Goal: Task Accomplishment & Management: Complete application form

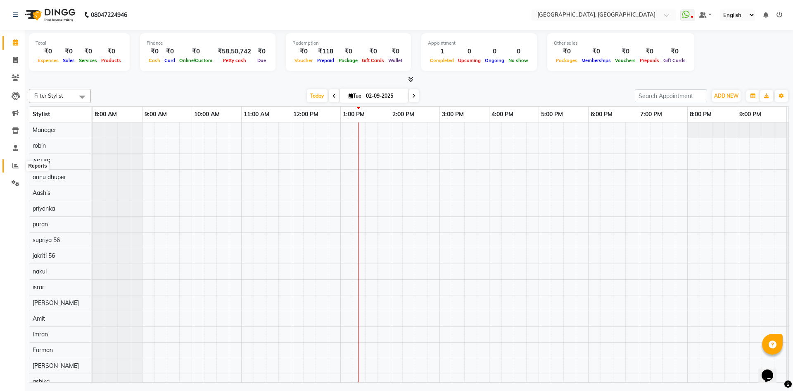
click at [11, 164] on span at bounding box center [15, 166] width 14 height 10
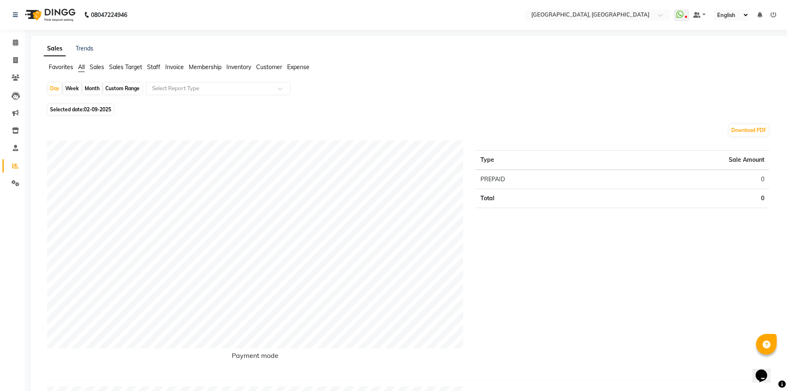
click at [151, 65] on span "Staff" at bounding box center [153, 66] width 13 height 7
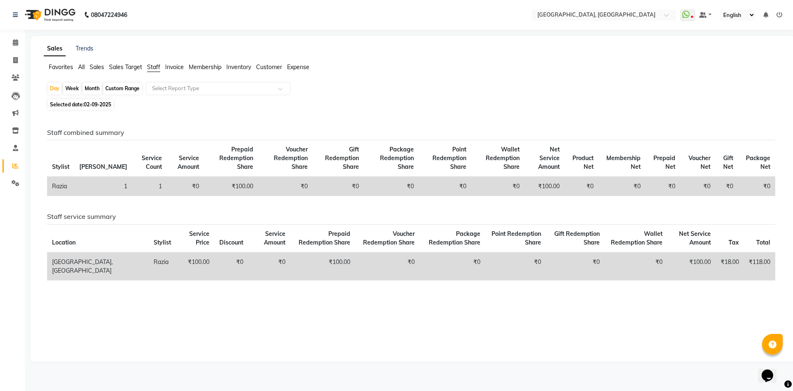
click at [87, 90] on div "Month" at bounding box center [92, 89] width 19 height 12
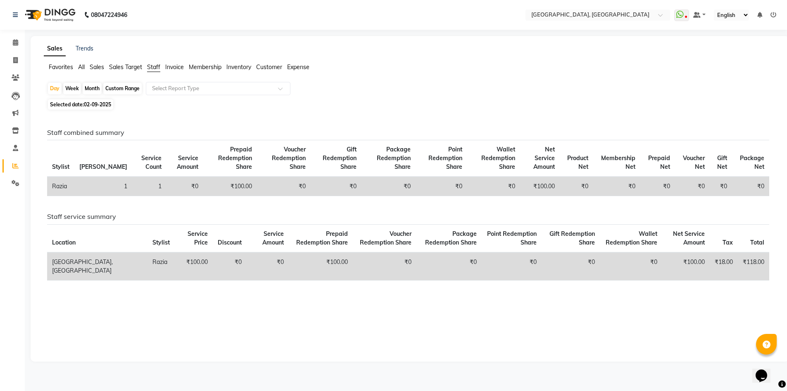
select select "9"
select select "2025"
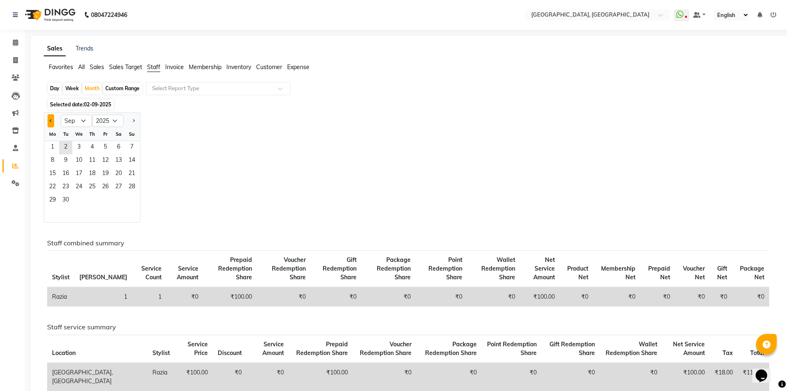
click at [50, 119] on button "Previous month" at bounding box center [51, 120] width 7 height 13
select select "8"
click at [103, 147] on span "1" at bounding box center [105, 147] width 13 height 13
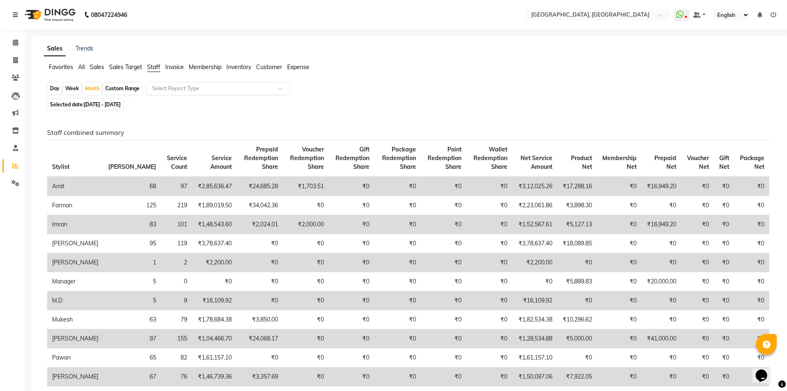
click at [227, 91] on input "text" at bounding box center [209, 88] width 119 height 8
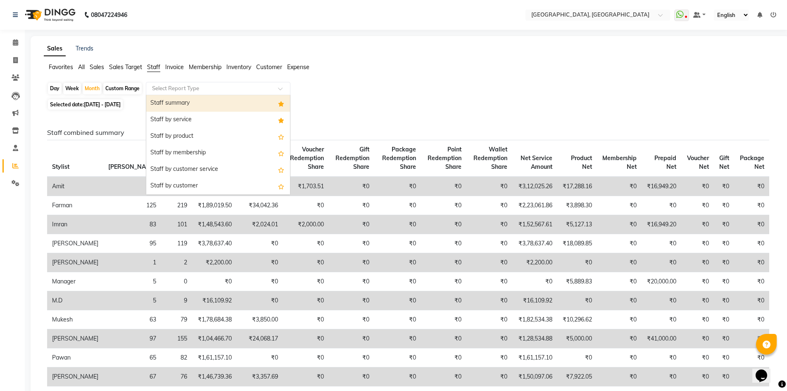
click at [228, 100] on div "Staff summary" at bounding box center [218, 103] width 144 height 17
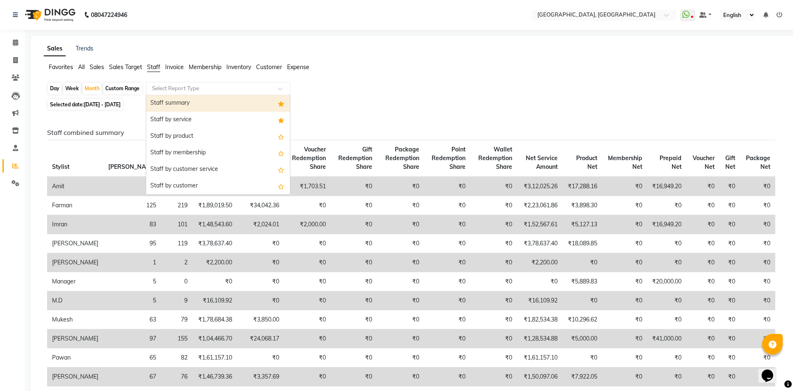
select select "full_report"
select select "csv"
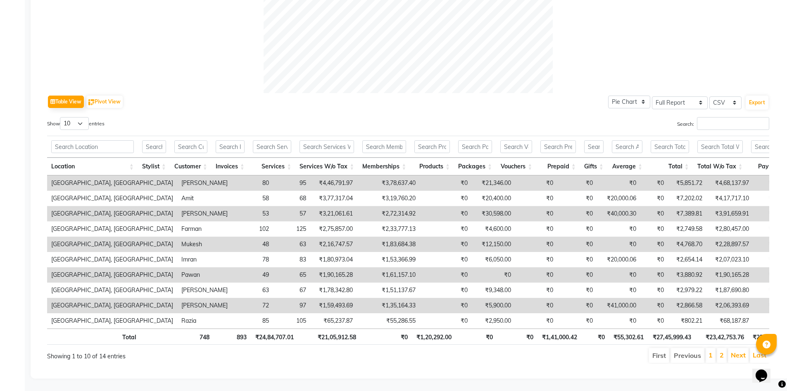
scroll to position [337, 0]
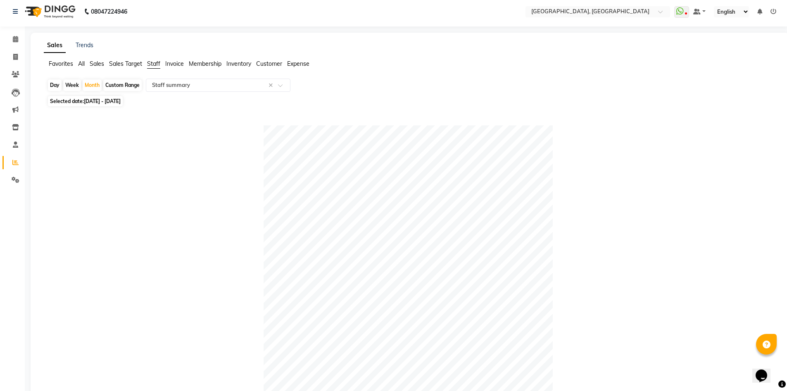
scroll to position [0, 0]
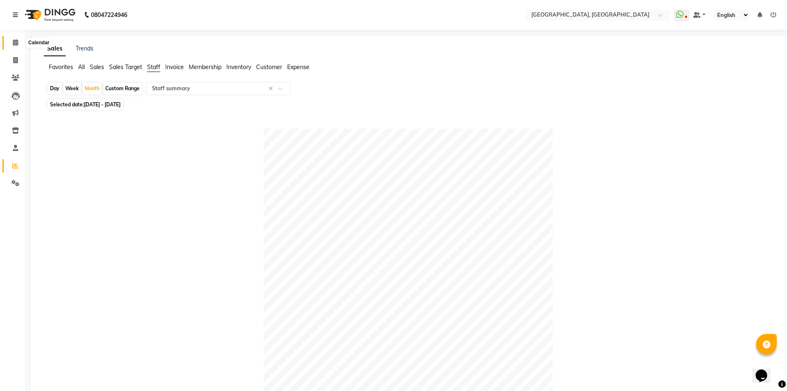
click at [11, 45] on span at bounding box center [15, 43] width 14 height 10
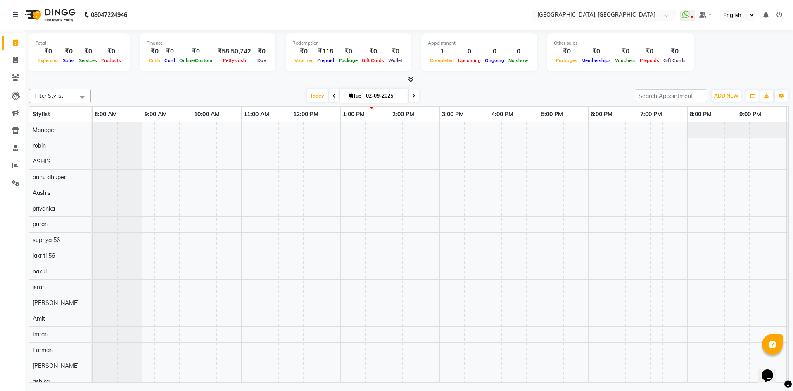
click at [410, 80] on icon at bounding box center [410, 79] width 5 height 6
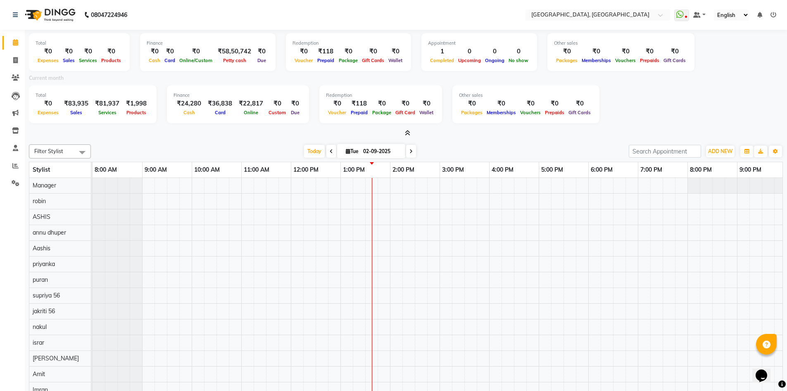
click at [408, 130] on icon at bounding box center [407, 133] width 5 height 6
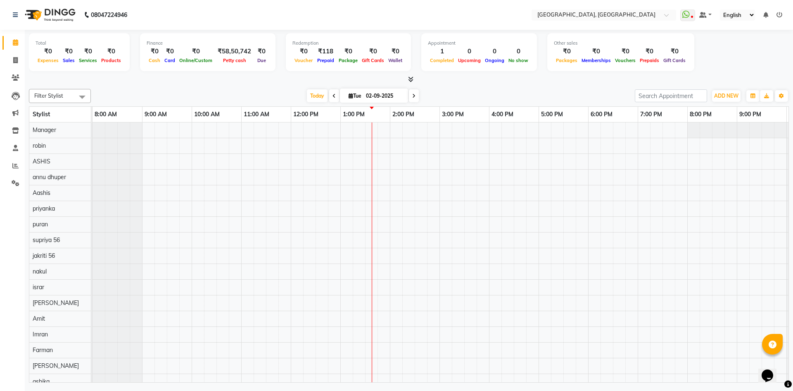
click at [410, 76] on icon at bounding box center [410, 79] width 5 height 6
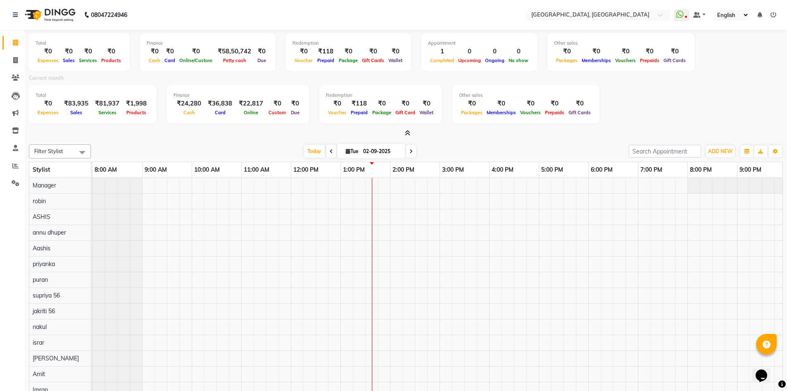
click at [408, 131] on icon at bounding box center [407, 133] width 5 height 6
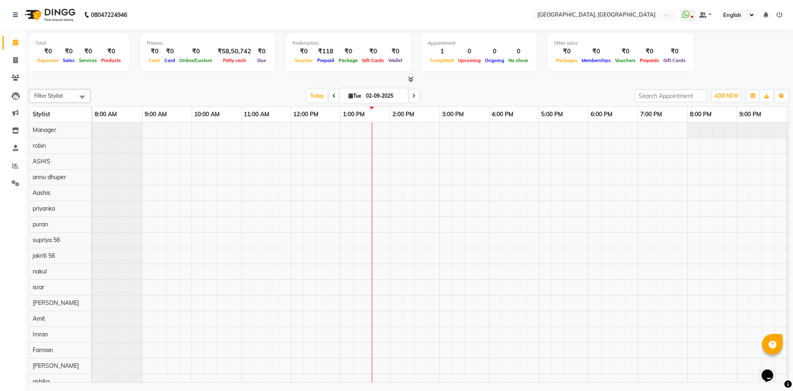
click at [406, 79] on span at bounding box center [409, 79] width 9 height 9
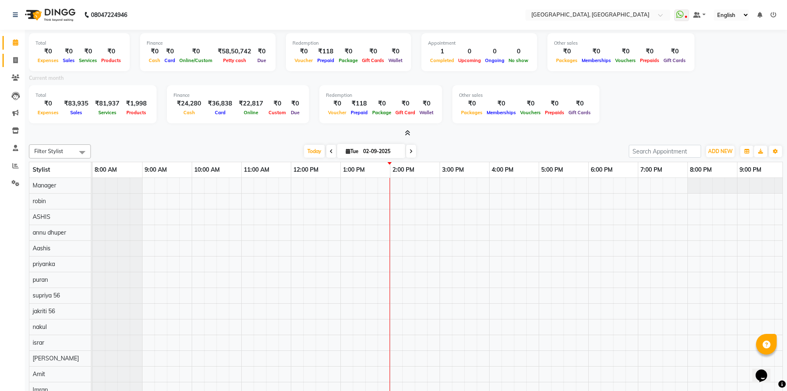
click at [6, 54] on link "Invoice" at bounding box center [12, 61] width 20 height 14
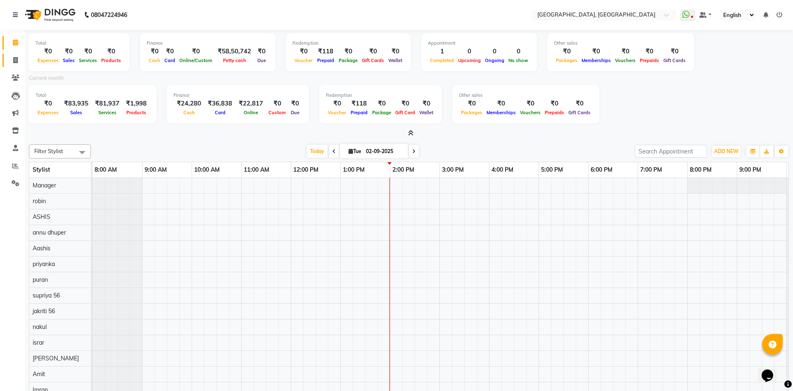
select select "service"
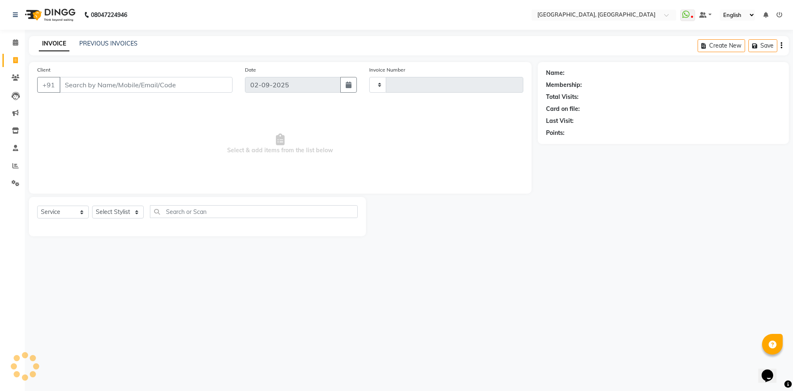
type input "2766"
select select "3948"
click at [118, 207] on select "Select Stylist [PERSON_NAME] vihar [PERSON_NAME] makeup Amit annu [PERSON_NAME]…" at bounding box center [118, 211] width 52 height 13
click at [110, 214] on select "Select Stylist [PERSON_NAME] vihar [PERSON_NAME] makeup Amit annu [PERSON_NAME]…" at bounding box center [118, 211] width 52 height 13
select select "86545"
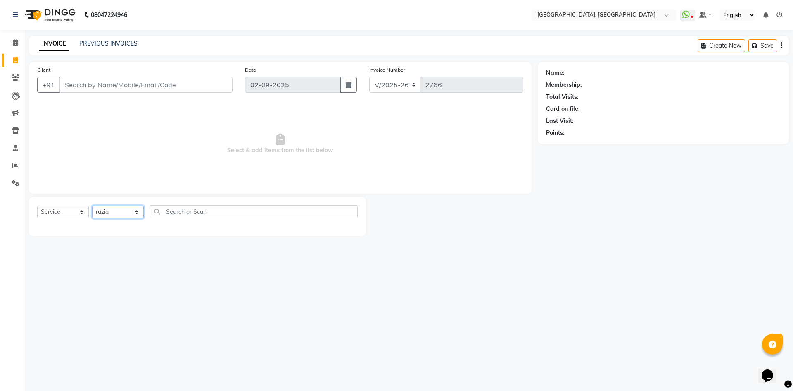
click at [92, 205] on select "Select Stylist [PERSON_NAME] vihar [PERSON_NAME] makeup Amit annu [PERSON_NAME]…" at bounding box center [118, 211] width 52 height 13
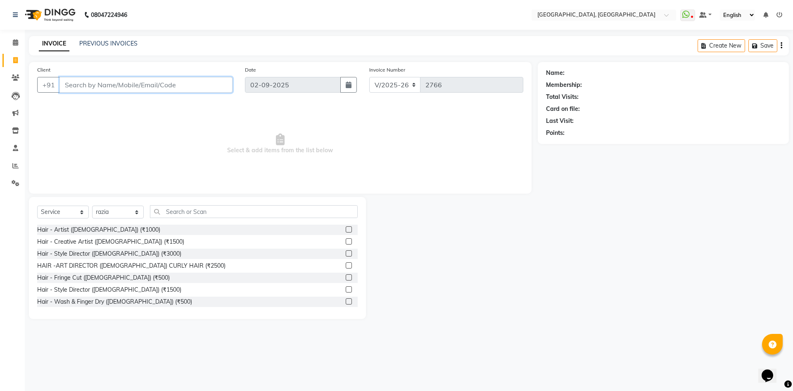
click at [127, 91] on input "Client" at bounding box center [146, 85] width 173 height 16
click at [143, 84] on input "Client" at bounding box center [146, 85] width 173 height 16
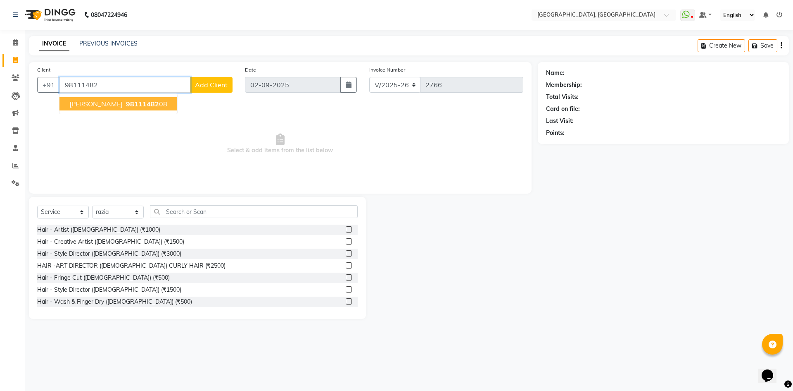
click at [93, 105] on span "gunjan ch" at bounding box center [95, 104] width 53 height 8
type input "9811148208"
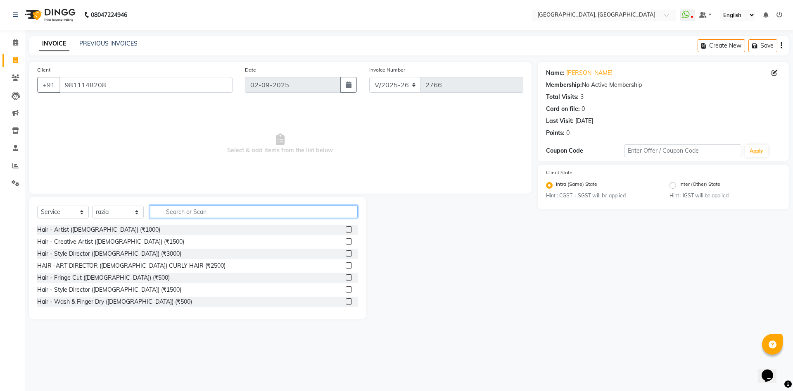
click at [197, 212] on input "text" at bounding box center [254, 211] width 208 height 13
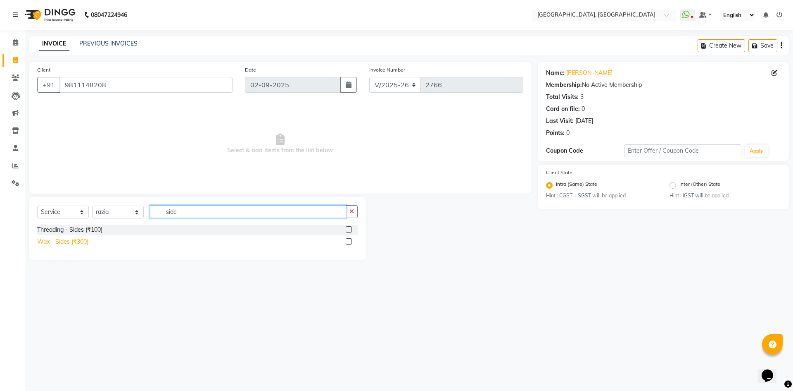
type input "side"
click at [68, 241] on div "Wax - Sides (₹300)" at bounding box center [62, 241] width 51 height 9
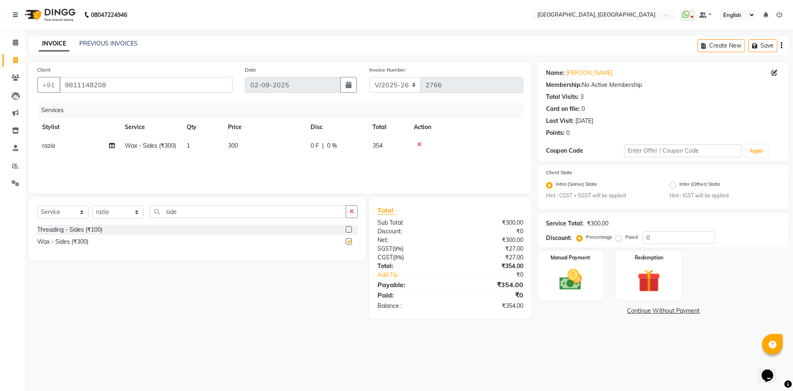
checkbox input "false"
click at [184, 211] on input "side" at bounding box center [248, 211] width 196 height 13
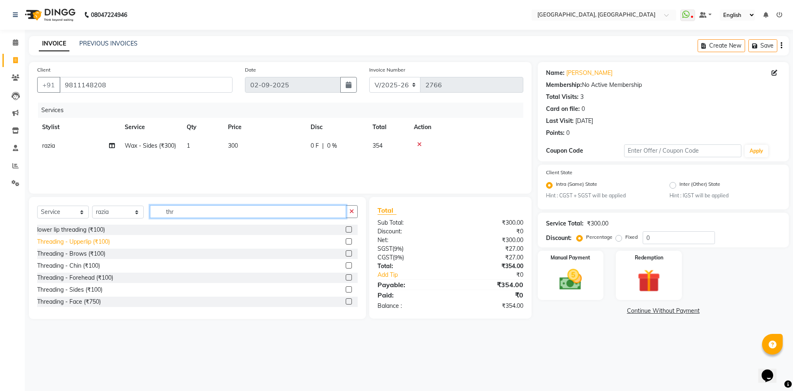
type input "thr"
click at [86, 242] on div "Threading - Upperlip (₹100)" at bounding box center [73, 241] width 73 height 9
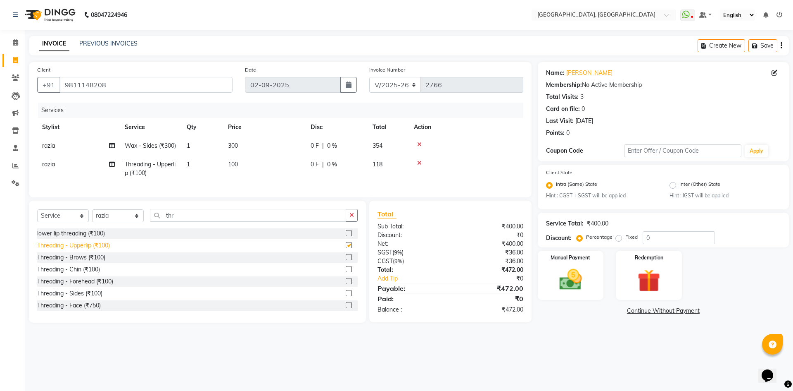
checkbox input "false"
click at [88, 262] on div "Threading - Brows (₹100)" at bounding box center [71, 257] width 68 height 9
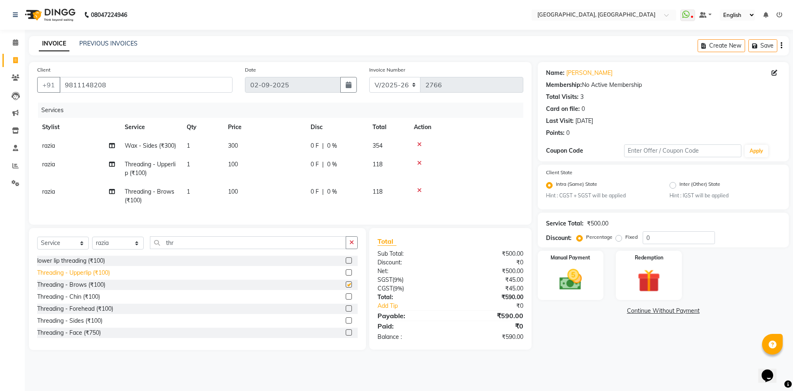
checkbox input "false"
click at [88, 300] on div "Threading - Chin (₹100)" at bounding box center [68, 296] width 63 height 9
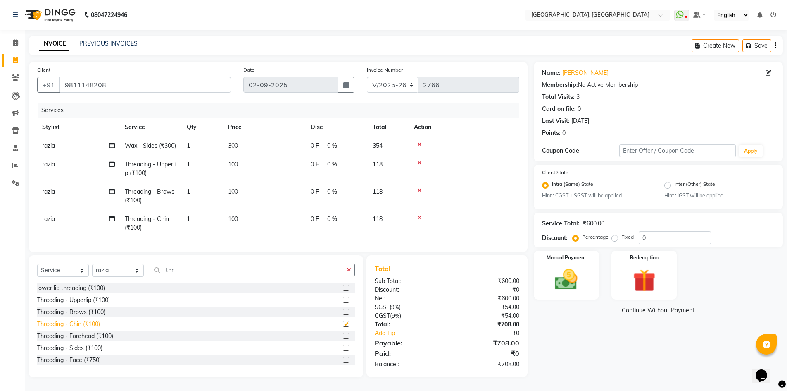
checkbox input "false"
click at [353, 274] on button "button" at bounding box center [349, 269] width 12 height 13
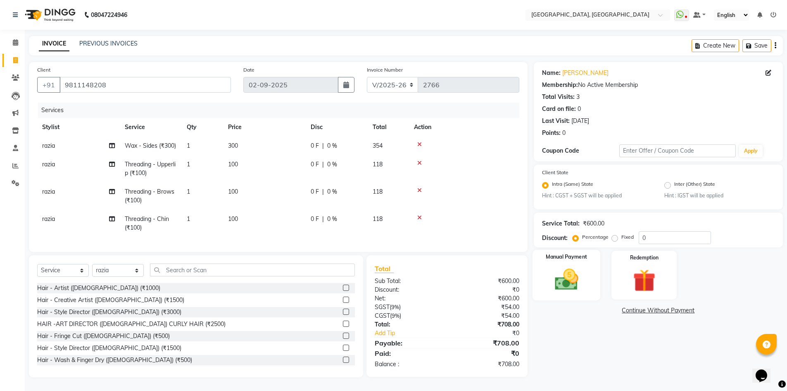
click at [595, 284] on div "Manual Payment" at bounding box center [566, 275] width 68 height 51
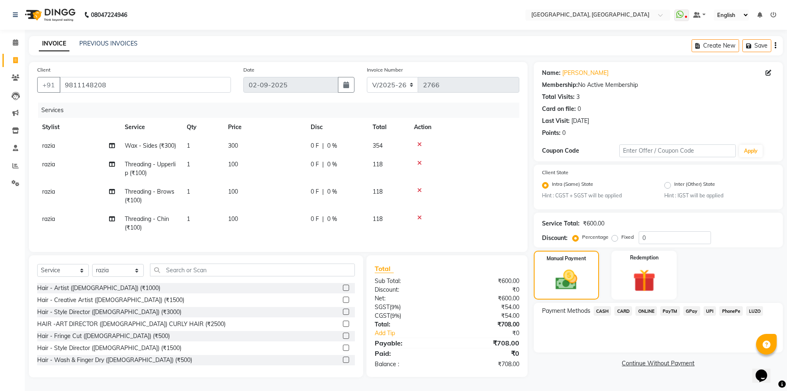
click at [622, 238] on label "Fixed" at bounding box center [628, 236] width 12 height 7
click at [614, 238] on input "Fixed" at bounding box center [617, 237] width 6 height 6
radio input "true"
click at [642, 239] on input "0" at bounding box center [675, 237] width 72 height 13
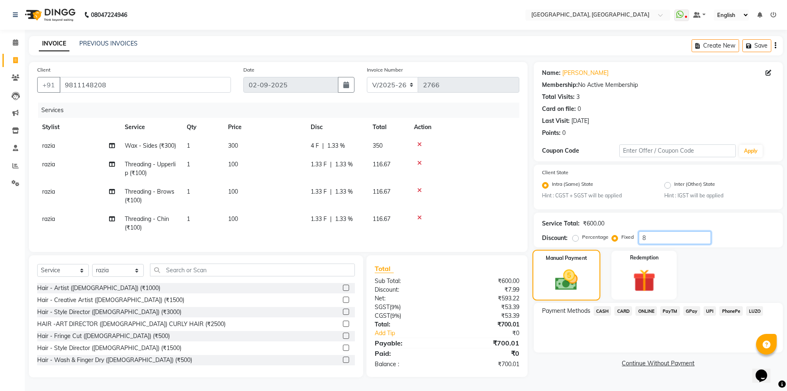
type input "8"
click at [591, 281] on div "Manual Payment" at bounding box center [566, 275] width 68 height 51
click at [601, 310] on span "CASH" at bounding box center [603, 311] width 18 height 10
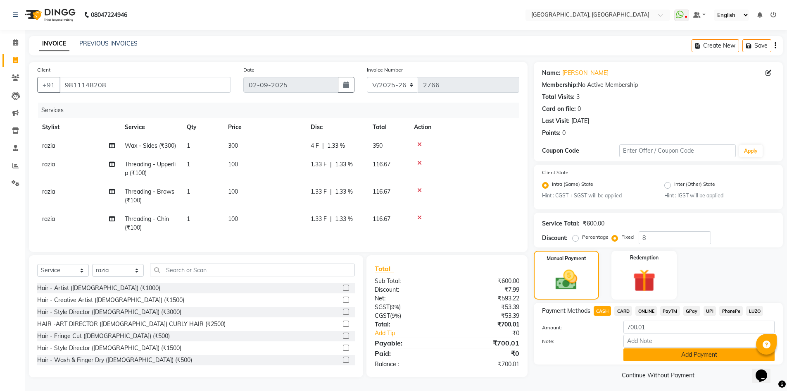
click at [638, 355] on button "Add Payment" at bounding box center [699, 354] width 151 height 13
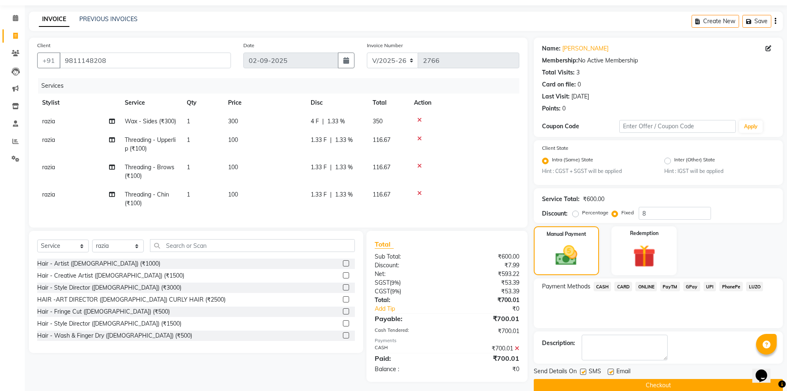
scroll to position [38, 0]
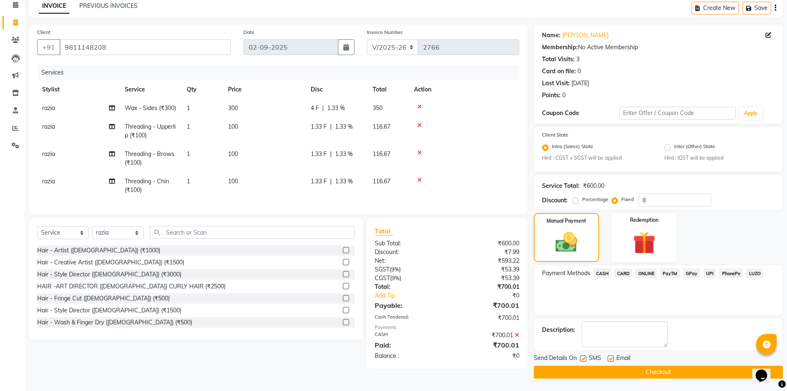
click at [627, 364] on div "Send Details On SMS Email Checkout" at bounding box center [658, 365] width 249 height 25
click at [622, 373] on button "Checkout" at bounding box center [658, 371] width 249 height 13
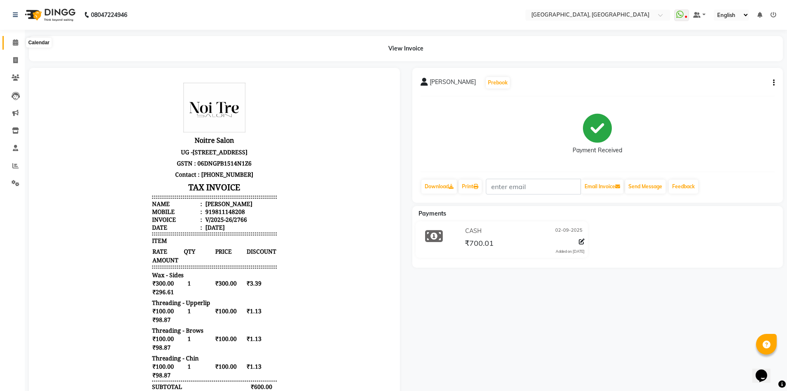
click at [13, 39] on icon at bounding box center [15, 42] width 5 height 6
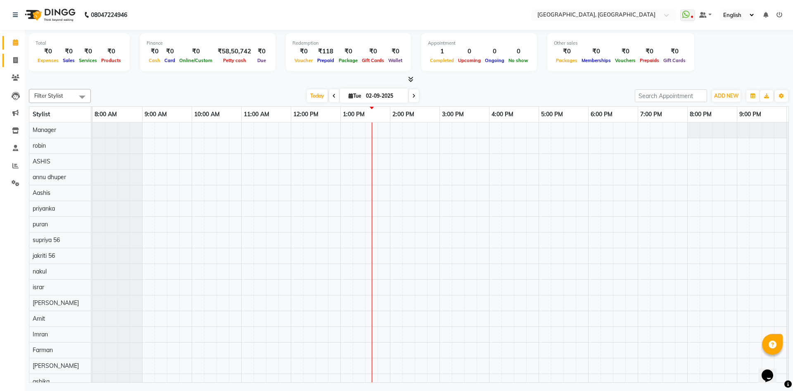
scroll to position [0, 48]
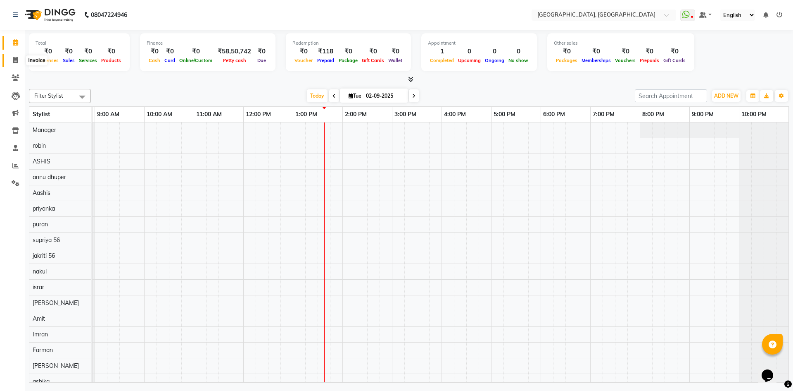
click at [14, 61] on icon at bounding box center [15, 60] width 5 height 6
select select "service"
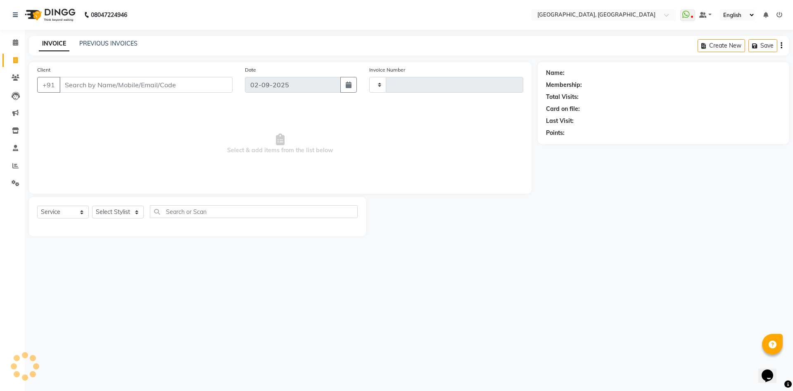
type input "2766"
select select "3948"
click at [13, 44] on icon at bounding box center [15, 42] width 5 height 6
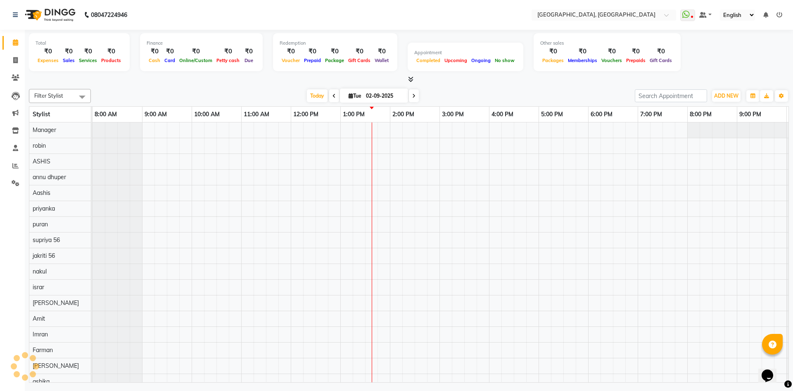
click at [193, 81] on div at bounding box center [409, 79] width 760 height 9
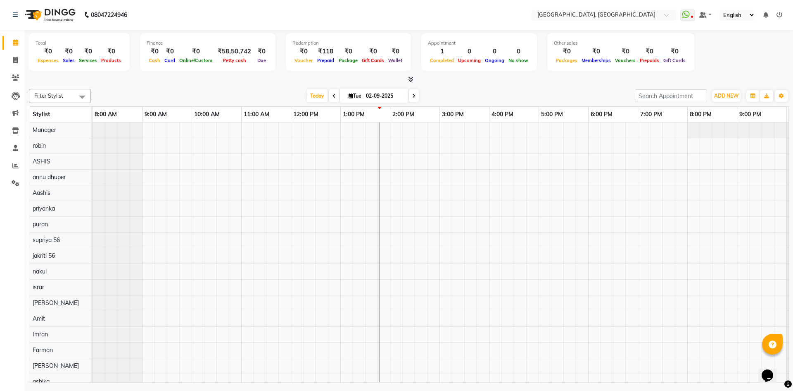
click at [254, 83] on div at bounding box center [409, 79] width 760 height 9
click at [412, 77] on icon at bounding box center [410, 79] width 5 height 6
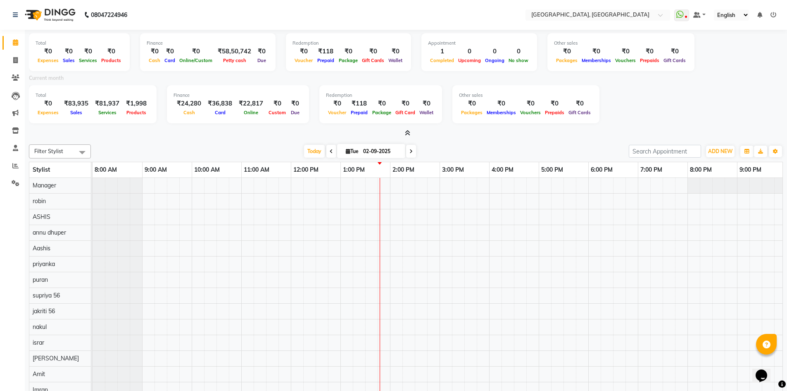
click at [407, 135] on icon at bounding box center [407, 133] width 5 height 6
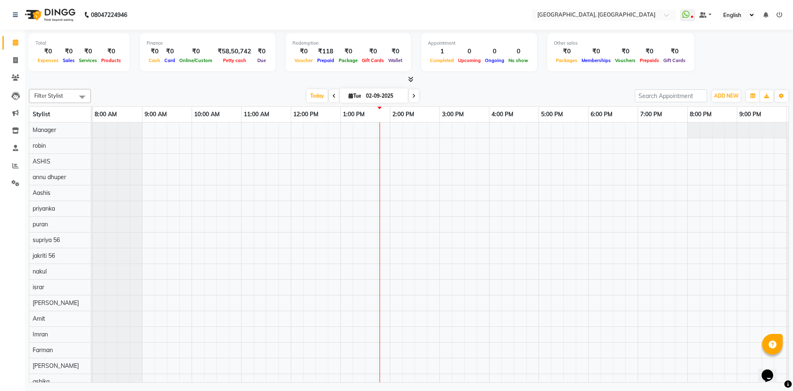
click at [410, 83] on span at bounding box center [409, 79] width 9 height 9
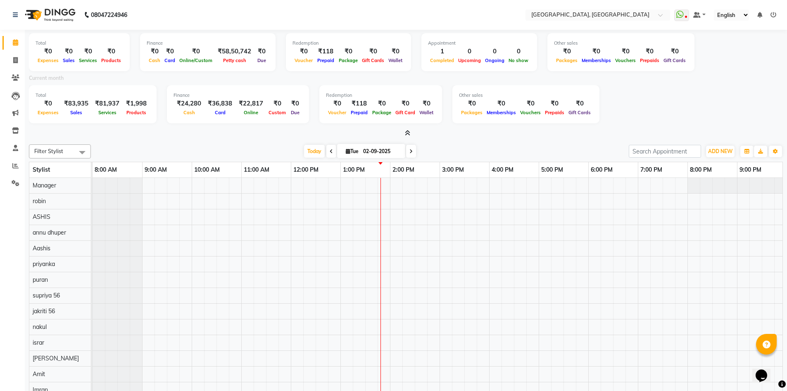
click at [414, 136] on div at bounding box center [406, 133] width 754 height 9
click at [17, 63] on icon at bounding box center [15, 60] width 5 height 6
select select "service"
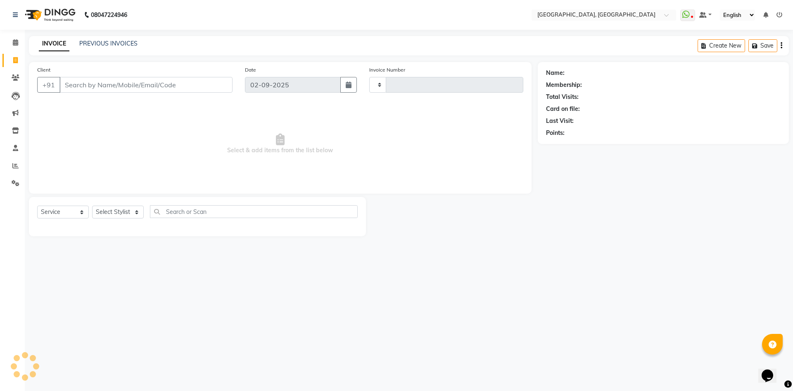
type input "2767"
select select "3948"
click at [119, 211] on select "Select Stylist [PERSON_NAME] vihar [PERSON_NAME] makeup Amit annu [PERSON_NAME]…" at bounding box center [118, 211] width 52 height 13
click at [174, 133] on span "Select & add items from the list below" at bounding box center [280, 143] width 486 height 83
click at [19, 45] on span at bounding box center [15, 43] width 14 height 10
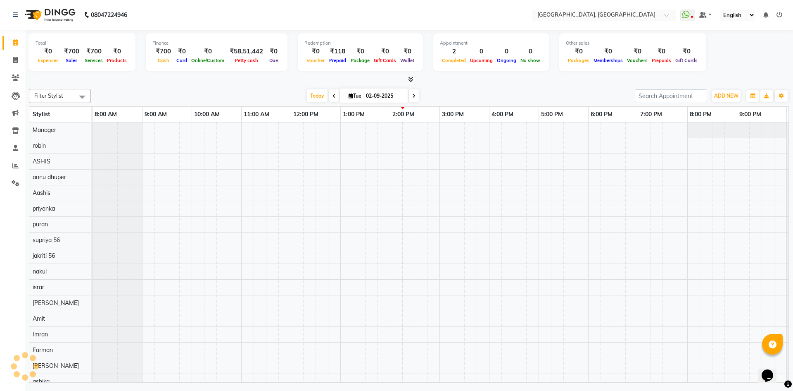
click at [156, 86] on div "Filter Stylist Select All Aashis Amit annu [PERSON_NAME] [PERSON_NAME] [PERSON_…" at bounding box center [409, 234] width 760 height 297
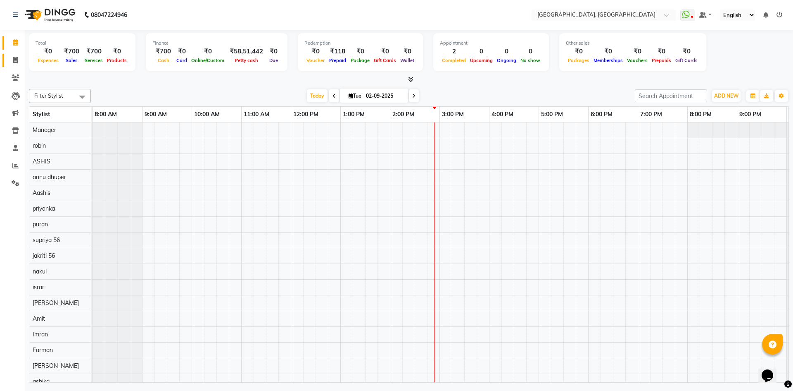
click at [3, 57] on link "Invoice" at bounding box center [12, 61] width 20 height 14
select select "service"
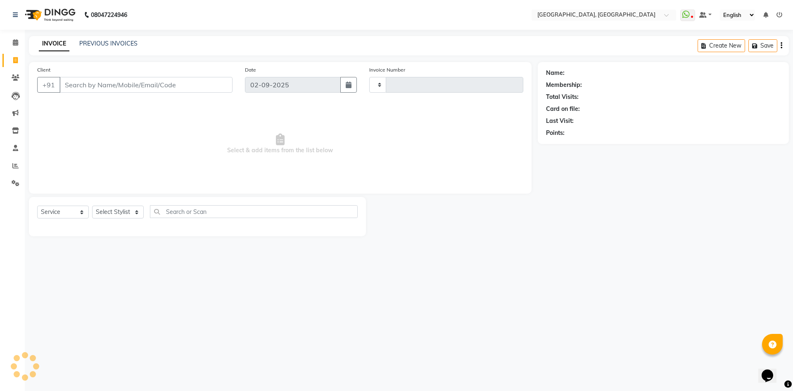
type input "2767"
select select "3948"
click at [122, 218] on select "Select Stylist" at bounding box center [118, 211] width 52 height 13
select select "63757"
click at [92, 205] on select "Select Stylist [PERSON_NAME] vihar [PERSON_NAME] makeup Amit annu [PERSON_NAME]…" at bounding box center [118, 211] width 52 height 13
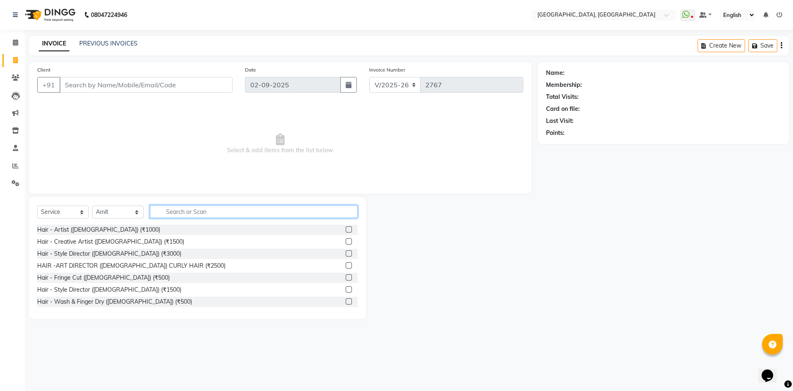
click at [217, 209] on input "text" at bounding box center [254, 211] width 208 height 13
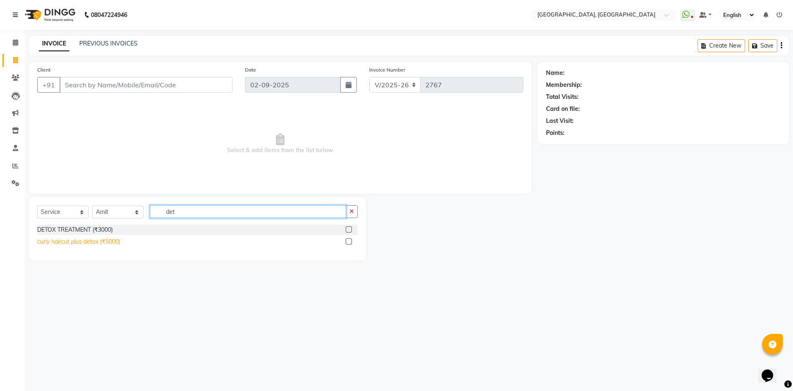
type input "det"
click at [115, 241] on div "curly haircut plus detox (₹5000)" at bounding box center [78, 241] width 83 height 9
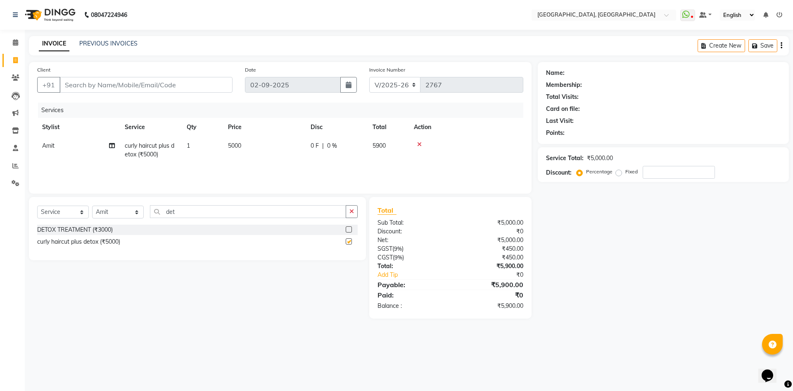
checkbox input "false"
click at [234, 149] on td "5000" at bounding box center [264, 149] width 83 height 27
select select "63757"
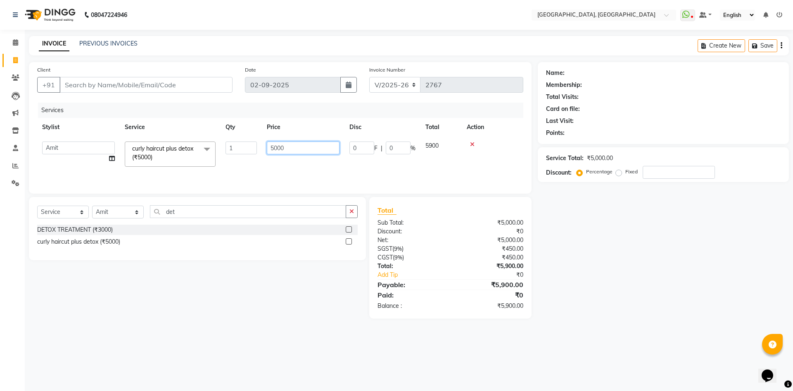
click at [269, 150] on input "5000" at bounding box center [303, 147] width 73 height 13
type input "4000"
click at [172, 198] on div "Select Service Product Membership Package Voucher Prepaid Gift Card Select Styl…" at bounding box center [197, 228] width 337 height 63
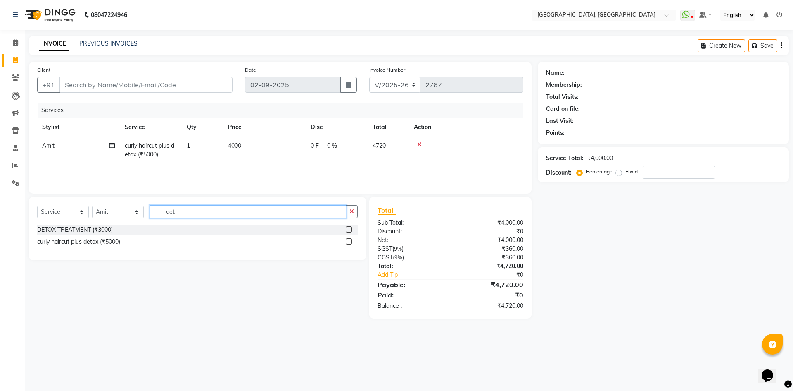
click at [180, 212] on input "det" at bounding box center [248, 211] width 196 height 13
click at [358, 210] on div "Select Service Product Membership Package Voucher Prepaid Gift Card Select Styl…" at bounding box center [197, 228] width 337 height 63
click at [355, 210] on button "button" at bounding box center [352, 211] width 12 height 13
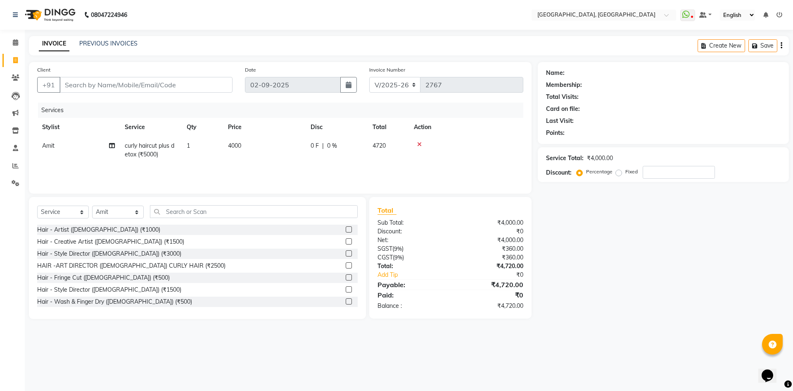
click at [314, 191] on div "Client +91 Date [DATE] Invoice Number V/2025 V/[PHONE_NUMBER] Services Stylist …" at bounding box center [280, 127] width 503 height 131
click at [189, 202] on div "Select Service Product Membership Package Voucher Prepaid Gift Card Select Styl…" at bounding box center [197, 258] width 337 height 122
click at [198, 202] on div "Select Service Product Membership Package Voucher Prepaid Gift Card Select Styl…" at bounding box center [197, 258] width 337 height 122
click at [188, 211] on input "text" at bounding box center [254, 211] width 208 height 13
click at [120, 210] on select "Select Stylist [PERSON_NAME] vihar [PERSON_NAME] makeup Amit annu [PERSON_NAME]…" at bounding box center [118, 211] width 52 height 13
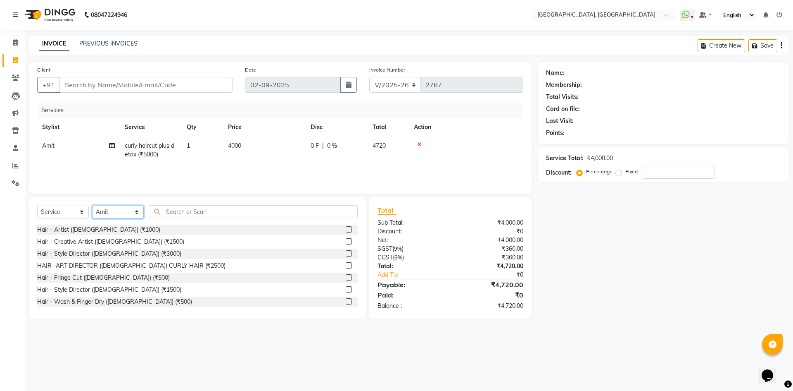
select select "63758"
click at [92, 205] on select "Select Stylist [PERSON_NAME] vihar [PERSON_NAME] makeup Amit annu [PERSON_NAME]…" at bounding box center [118, 211] width 52 height 13
click at [239, 210] on input "text" at bounding box center [254, 211] width 208 height 13
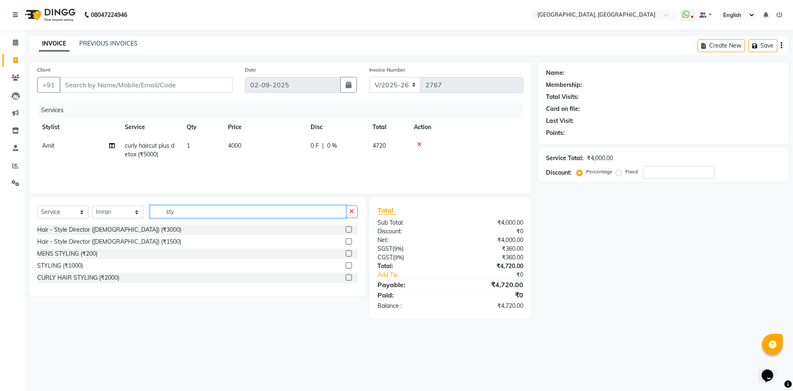
click at [182, 213] on input "sty" at bounding box center [248, 211] width 196 height 13
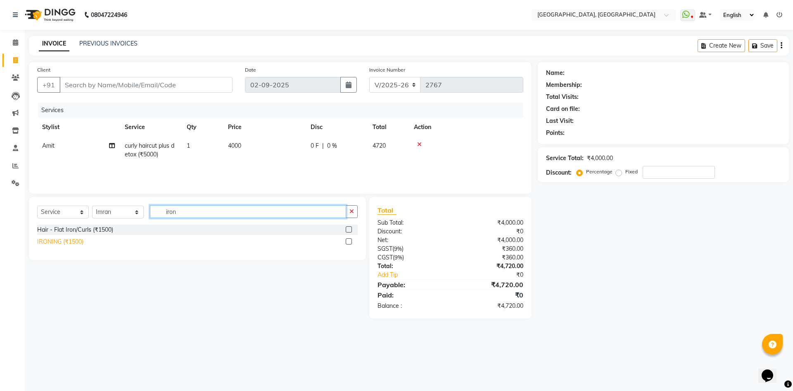
type input "iron"
click at [69, 241] on div "IRONING (₹1500)" at bounding box center [60, 241] width 46 height 9
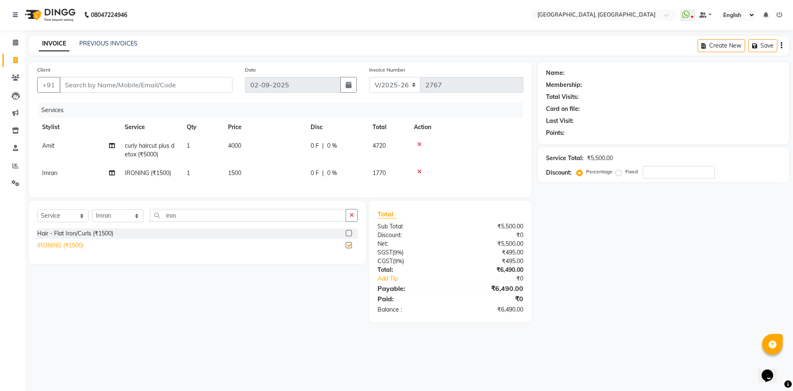
checkbox input "false"
click at [162, 87] on input "Client" at bounding box center [146, 85] width 173 height 16
type input "8"
type input "0"
type input "8078221804"
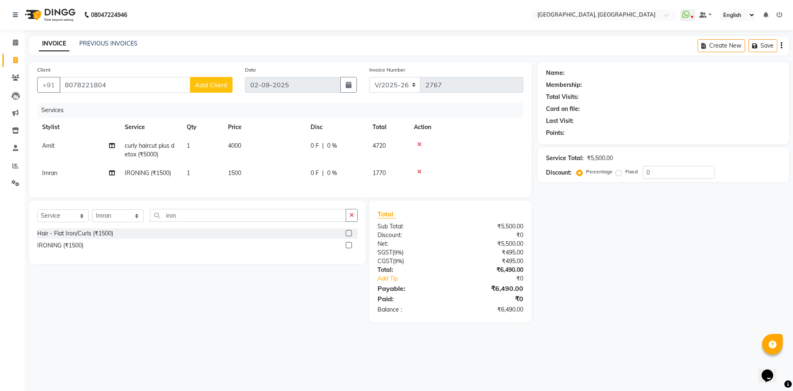
click at [218, 81] on span "Add Client" at bounding box center [211, 85] width 33 height 8
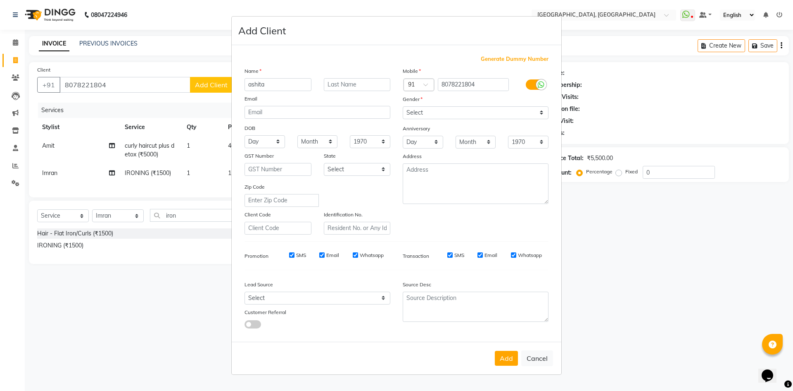
type input "ashita"
click at [443, 112] on select "Select [DEMOGRAPHIC_DATA] [DEMOGRAPHIC_DATA] Other Prefer Not To Say" at bounding box center [476, 112] width 146 height 13
select select "[DEMOGRAPHIC_DATA]"
click at [403, 106] on select "Select [DEMOGRAPHIC_DATA] [DEMOGRAPHIC_DATA] Other Prefer Not To Say" at bounding box center [476, 112] width 146 height 13
click at [346, 78] on input "text" at bounding box center [357, 84] width 67 height 13
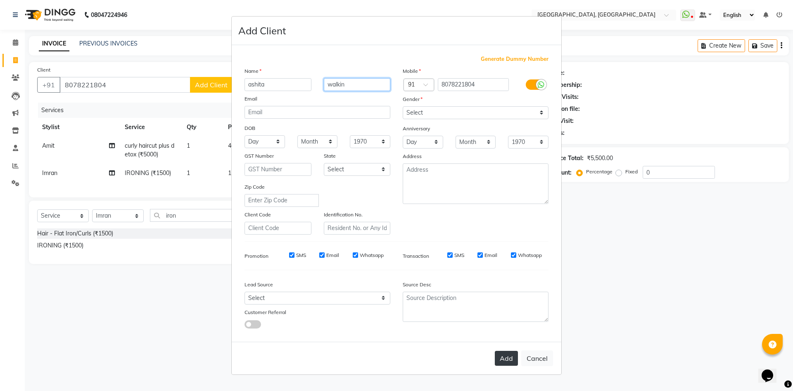
type input "walkin"
click at [510, 355] on button "Add" at bounding box center [506, 357] width 23 height 15
select select
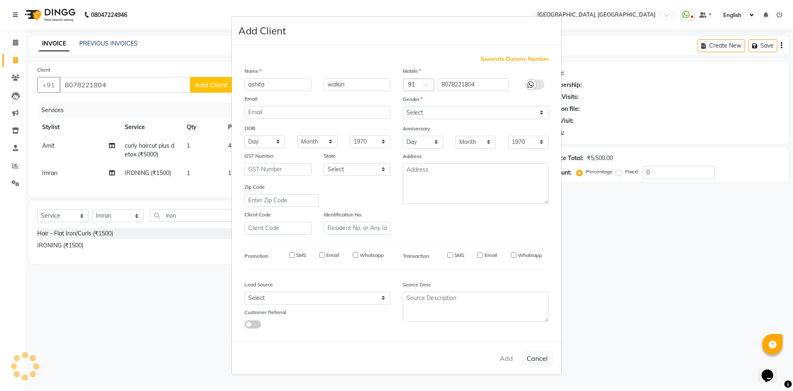
select select
checkbox input "false"
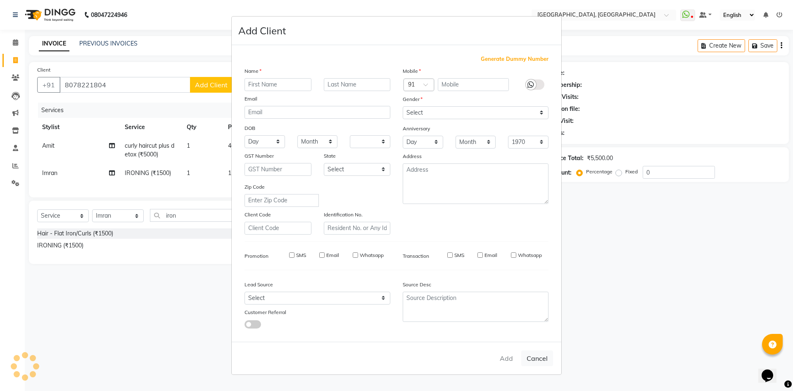
checkbox input "false"
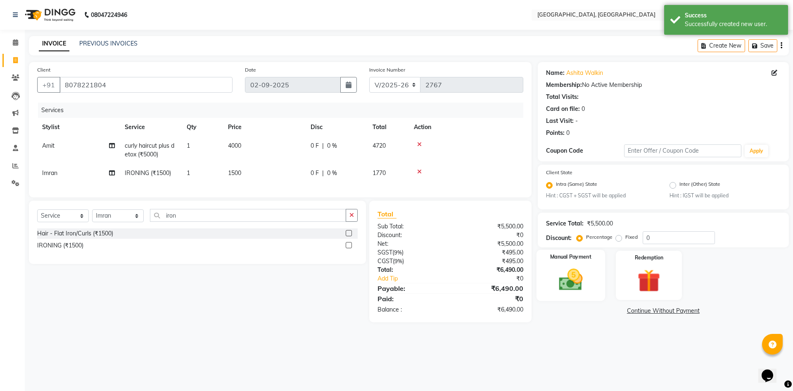
click at [578, 275] on img at bounding box center [571, 279] width 38 height 27
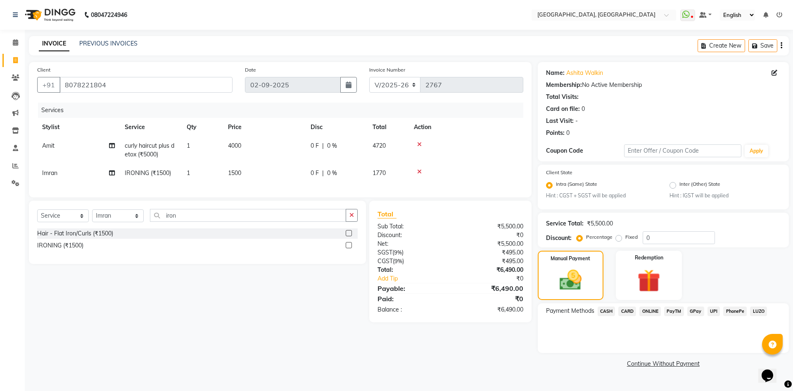
click at [714, 309] on span "UPI" at bounding box center [714, 311] width 13 height 10
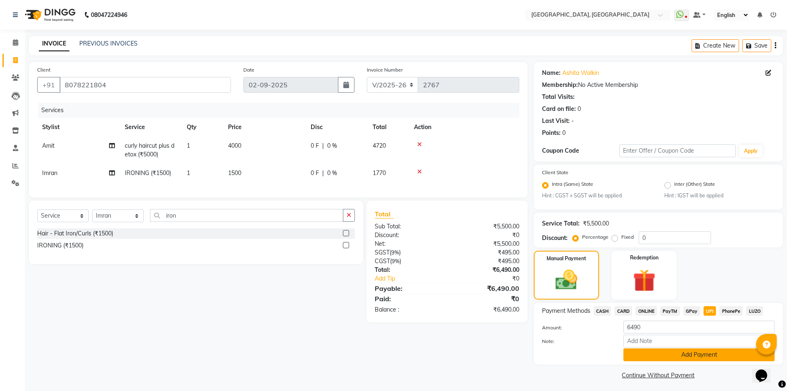
click at [712, 354] on button "Add Payment" at bounding box center [699, 354] width 151 height 13
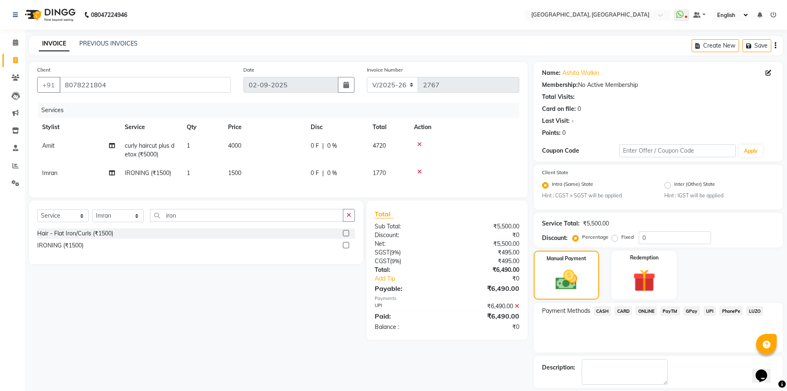
scroll to position [38, 0]
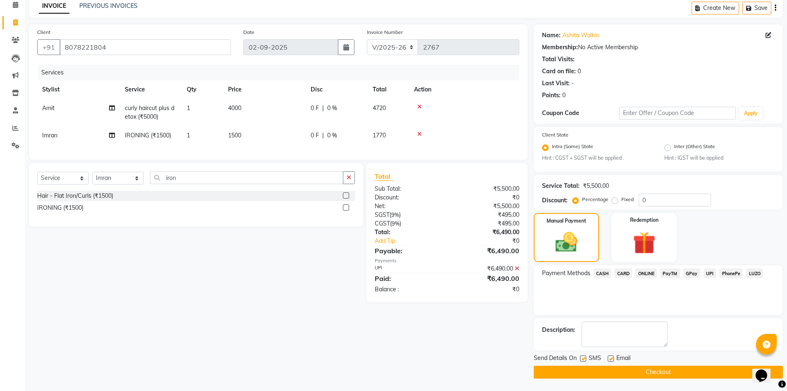
click at [686, 369] on button "Checkout" at bounding box center [658, 371] width 249 height 13
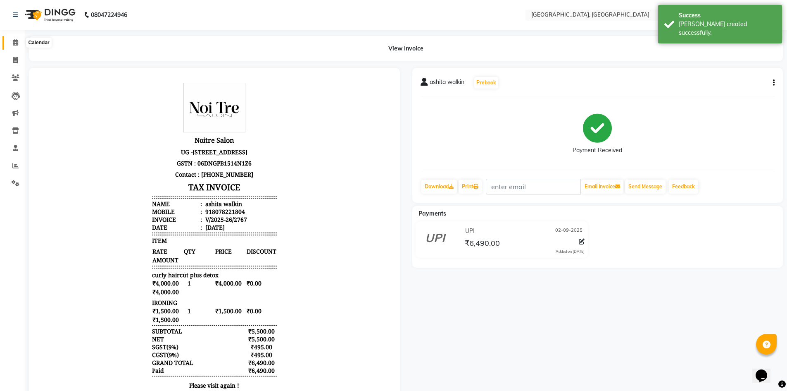
click at [13, 40] on icon at bounding box center [15, 42] width 5 height 6
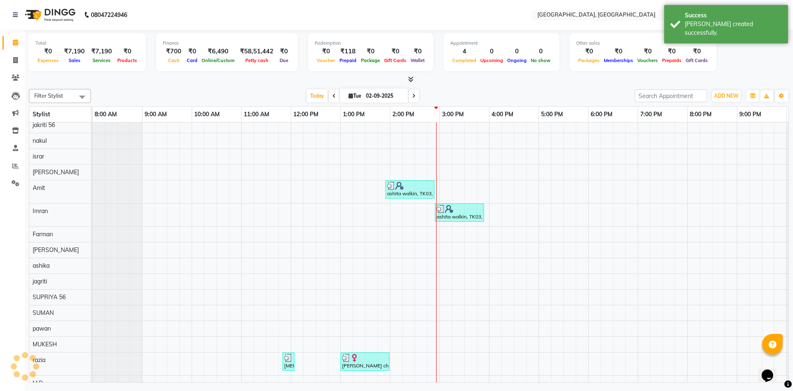
scroll to position [161, 0]
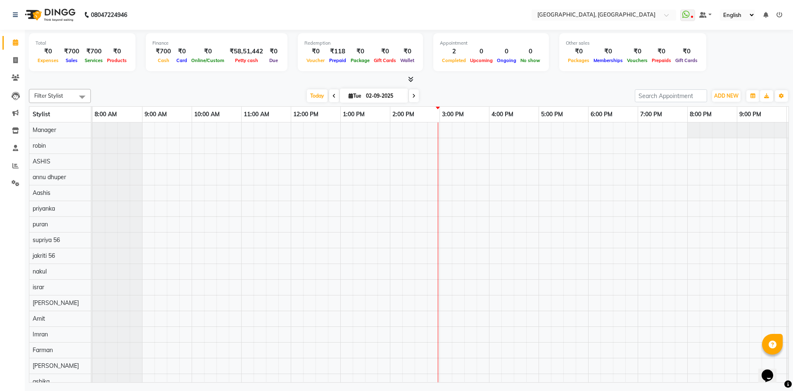
click at [407, 75] on div "Total ₹0 Expenses ₹700 Sales ₹700 Services ₹0 Products Finance ₹700 Cash ₹0 Car…" at bounding box center [409, 57] width 760 height 54
click at [412, 78] on icon at bounding box center [410, 79] width 5 height 6
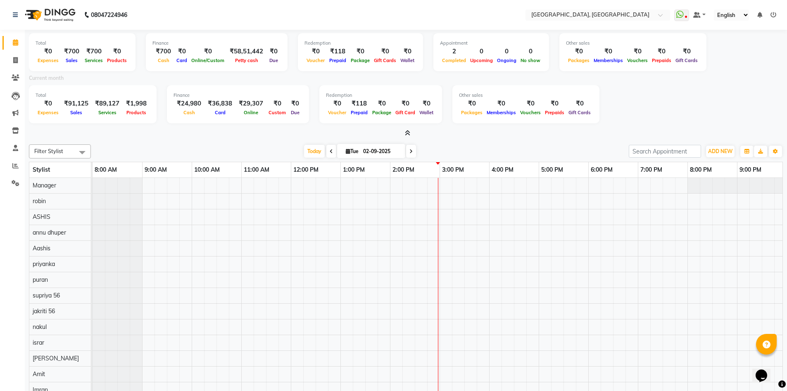
click at [409, 133] on icon at bounding box center [407, 133] width 5 height 6
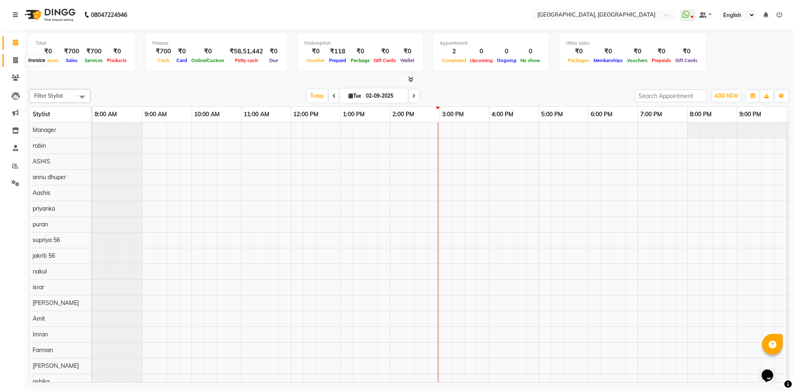
click at [19, 57] on span at bounding box center [15, 61] width 14 height 10
select select "service"
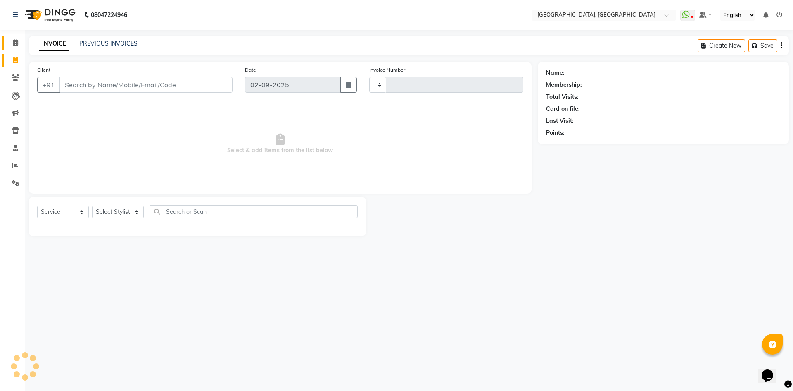
type input "2768"
select select "3948"
click at [17, 40] on icon at bounding box center [15, 42] width 5 height 6
